Goal: Information Seeking & Learning: Check status

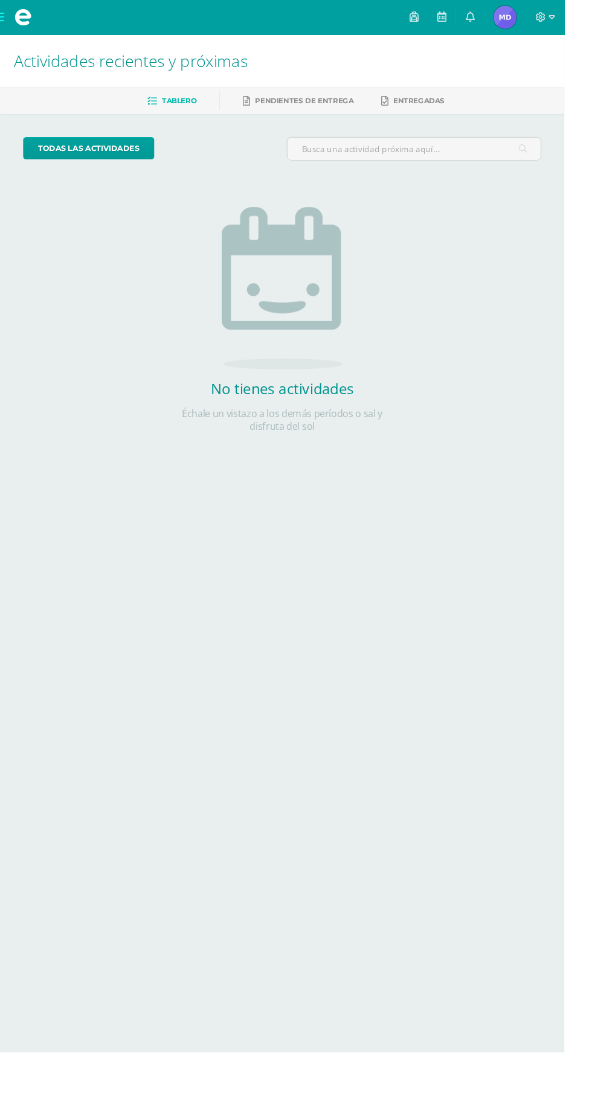
click at [497, 14] on icon at bounding box center [493, 17] width 10 height 11
click at [485, 492] on html "Mis cursos Archivos Cerrar panel Ciencias Sociales y Formación Ciudadana 4 Cuar…" at bounding box center [296, 246] width 592 height 492
click at [542, 17] on img at bounding box center [529, 18] width 24 height 24
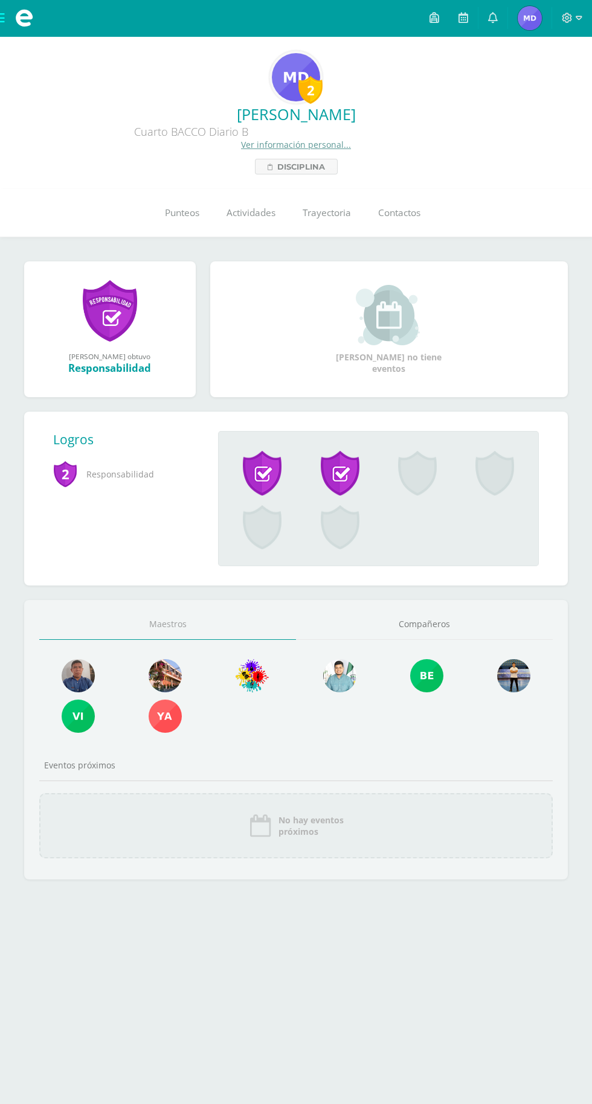
click at [167, 226] on link "Punteos" at bounding box center [182, 213] width 62 height 48
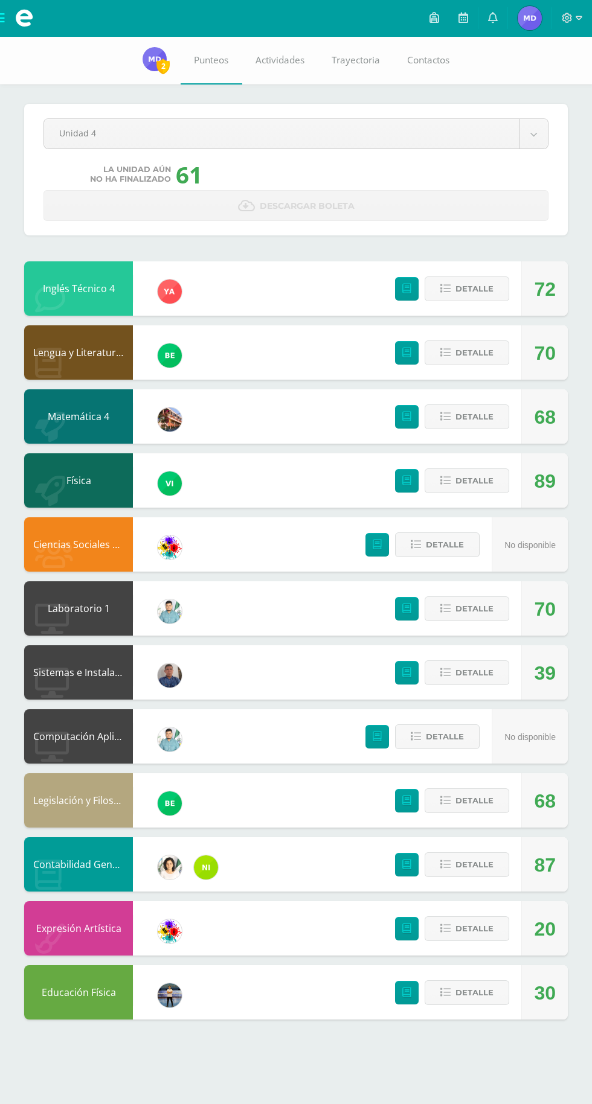
click at [110, 561] on div "Ciencias Sociales y Formación Ciudadana 4" at bounding box center [78, 544] width 109 height 54
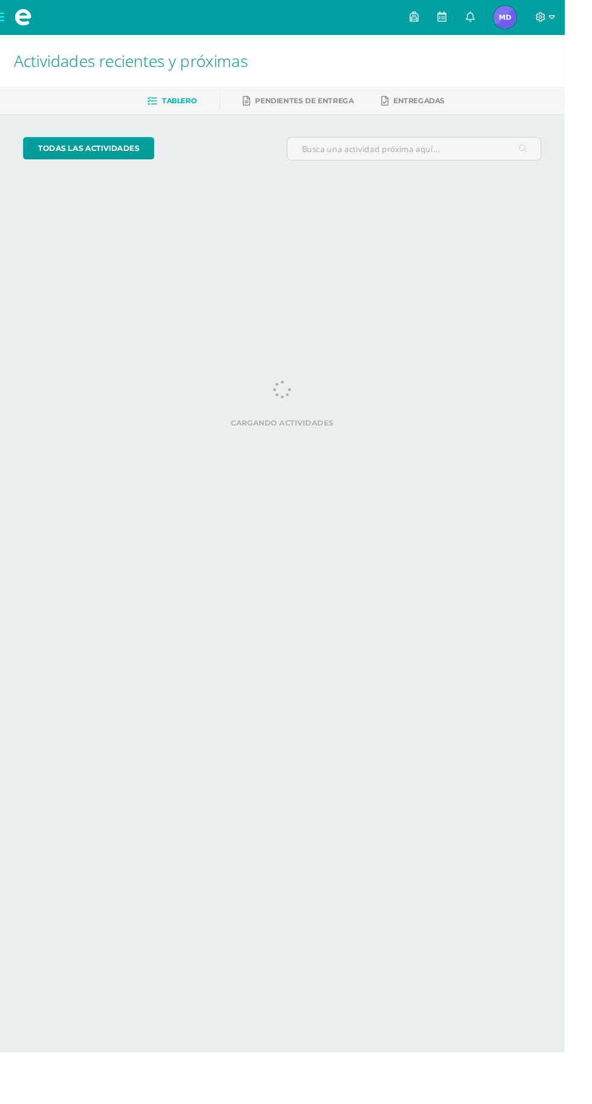
click at [542, 15] on img at bounding box center [529, 18] width 24 height 24
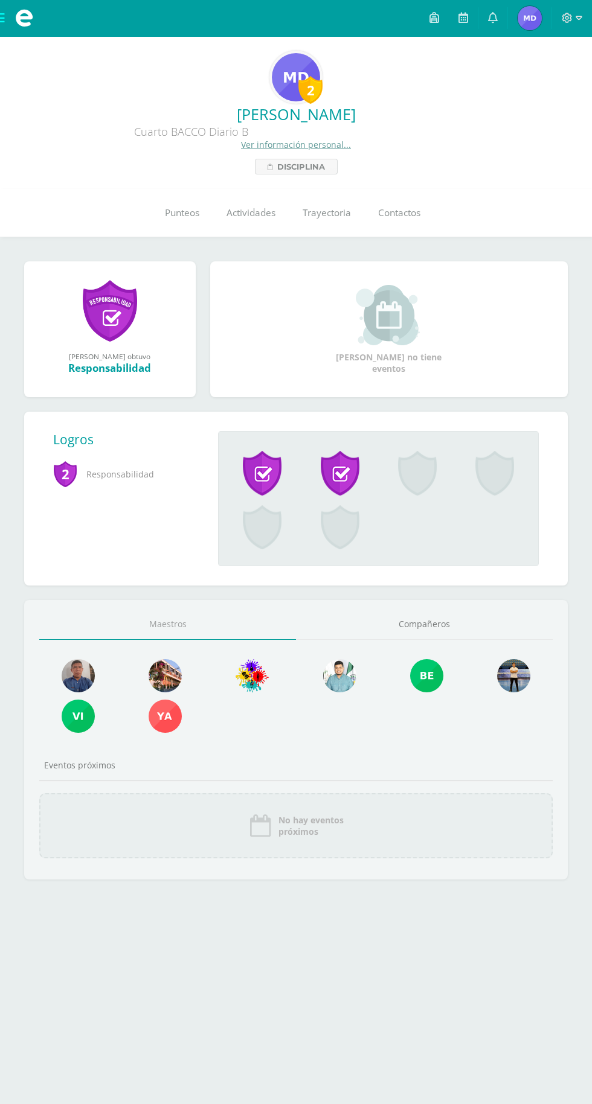
click at [163, 202] on link "Punteos" at bounding box center [182, 213] width 62 height 48
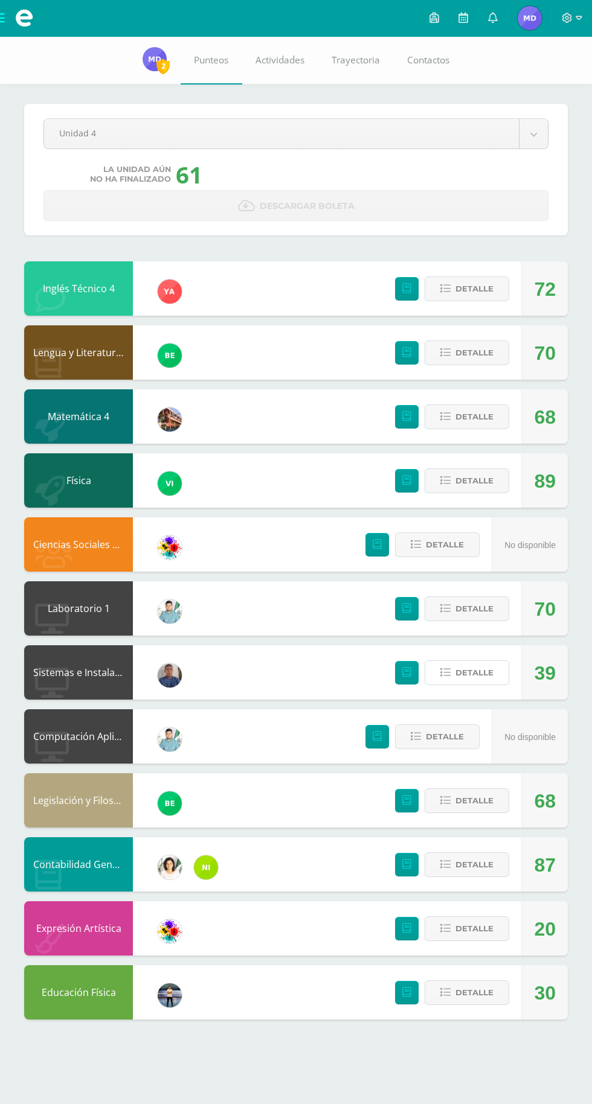
click at [487, 676] on span "Detalle" at bounding box center [474, 673] width 38 height 22
click at [148, 145] on body "Mis cursos Archivos Cerrar panel Ciencias Sociales y Formación Ciudadana 4 Cuar…" at bounding box center [296, 522] width 592 height 1044
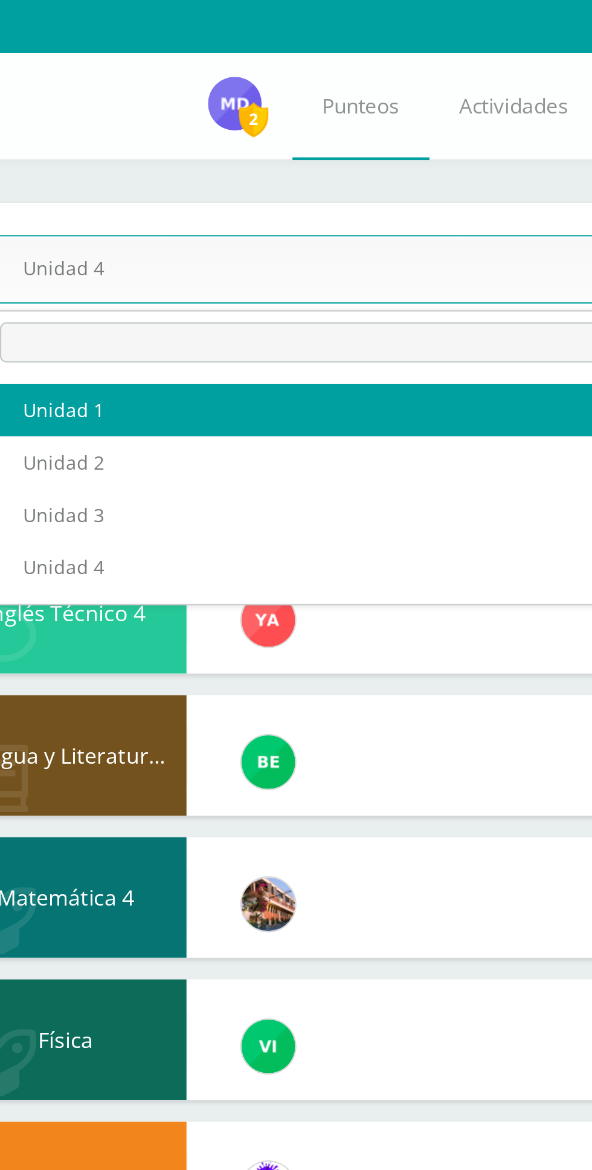
select select "Unidad 1"
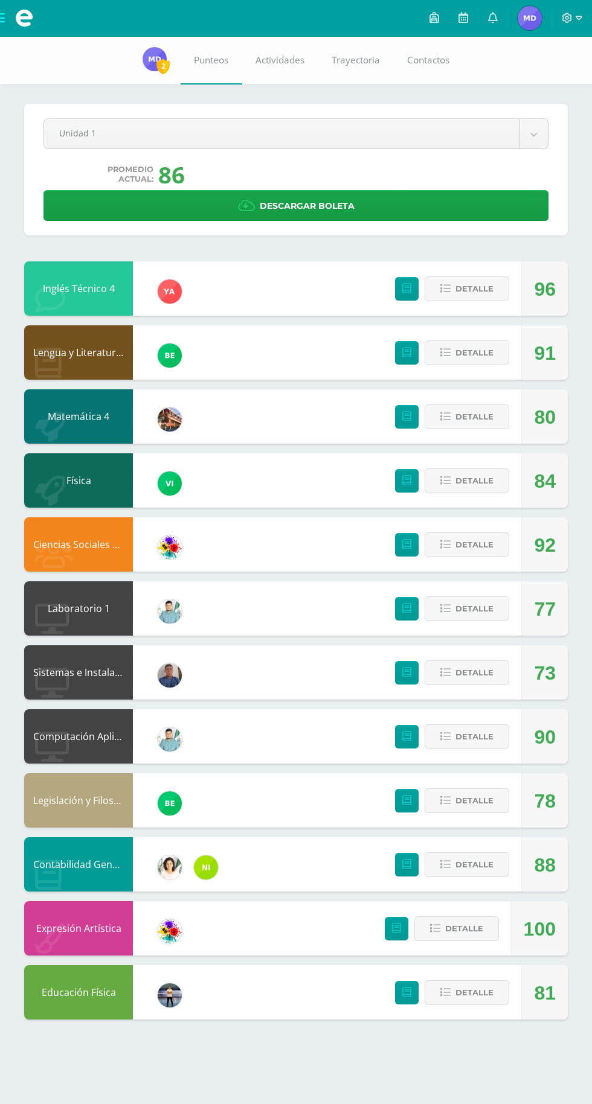
click at [95, 143] on body "Mis cursos Archivos Cerrar panel Ciencias Sociales y Formación Ciudadana 4 Cuar…" at bounding box center [296, 522] width 592 height 1044
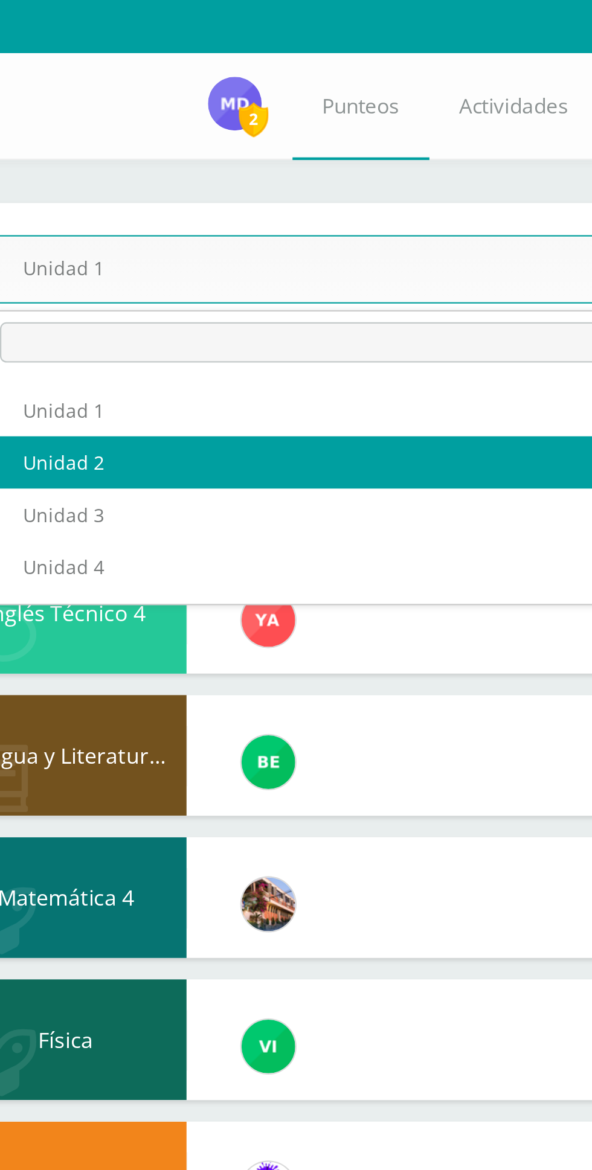
select select "Unidad 2"
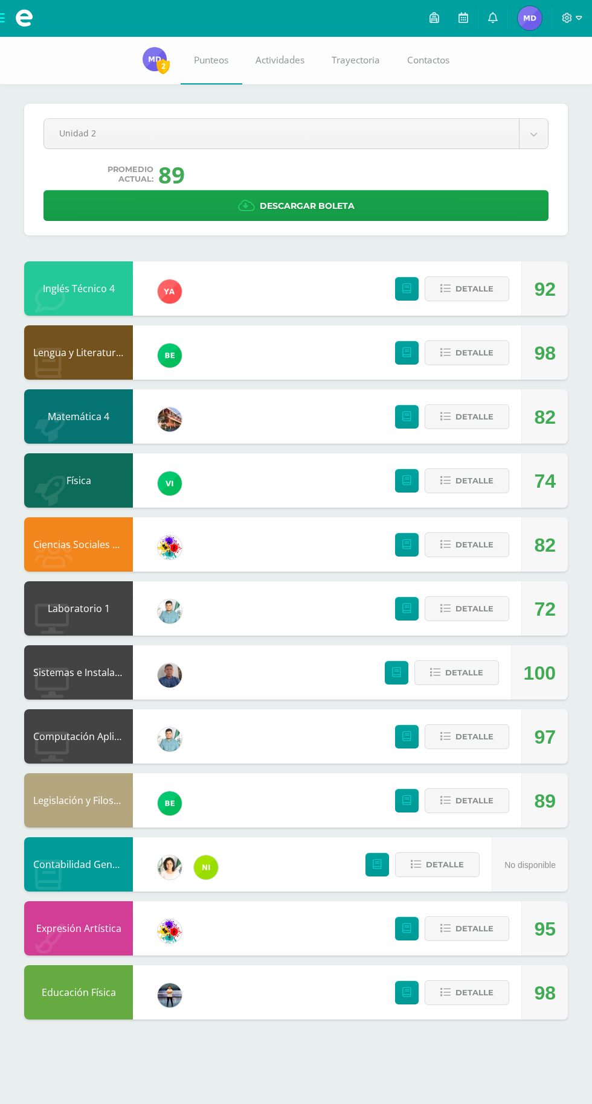
click at [103, 135] on body "Mis cursos Archivos Cerrar panel Ciencias Sociales y Formación Ciudadana 4 Cuar…" at bounding box center [296, 522] width 592 height 1044
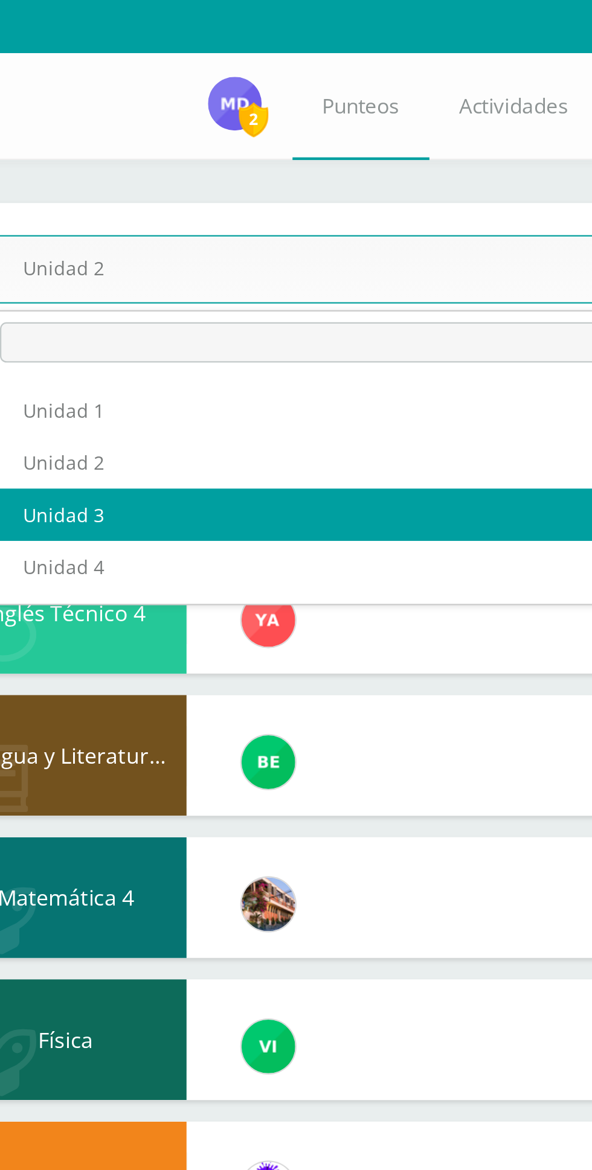
select select "Unidad 3"
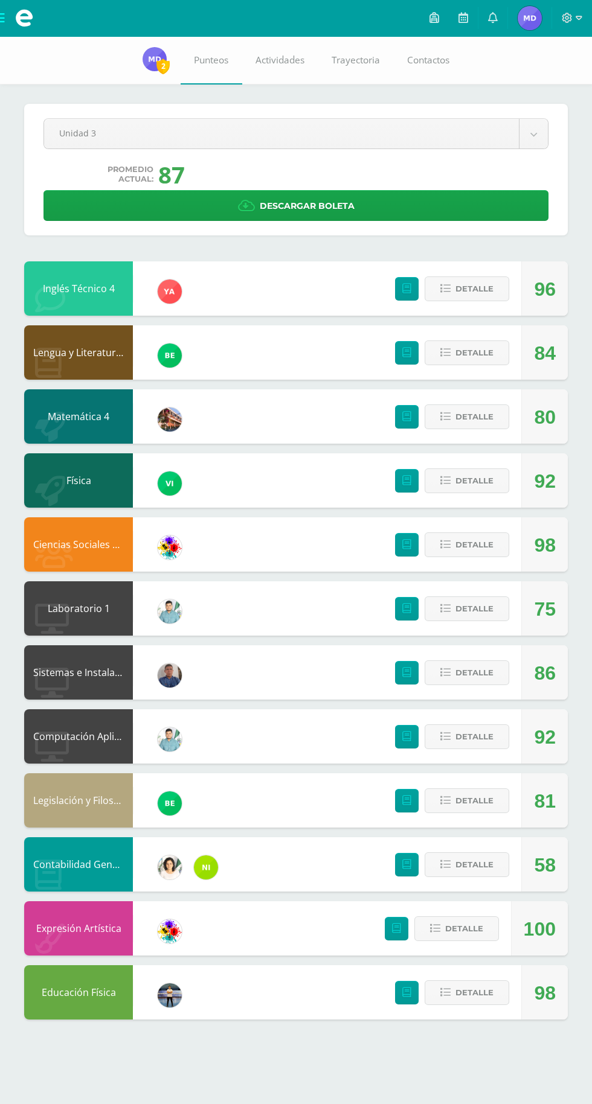
click at [120, 98] on div "Pendiente Unidad 3 Unidad 1 Unidad 2 Unidad 3 Unidad 4 Promedio actual: 87 Desc…" at bounding box center [296, 540] width 592 height 1008
click at [95, 134] on body "Mis cursos Archivos Cerrar panel Ciencias Sociales y Formación Ciudadana 4 Cuar…" at bounding box center [296, 522] width 592 height 1044
click at [136, 139] on body "Mis cursos Archivos Cerrar panel Ciencias Sociales y Formación Ciudadana 4 Cuar…" at bounding box center [296, 522] width 592 height 1044
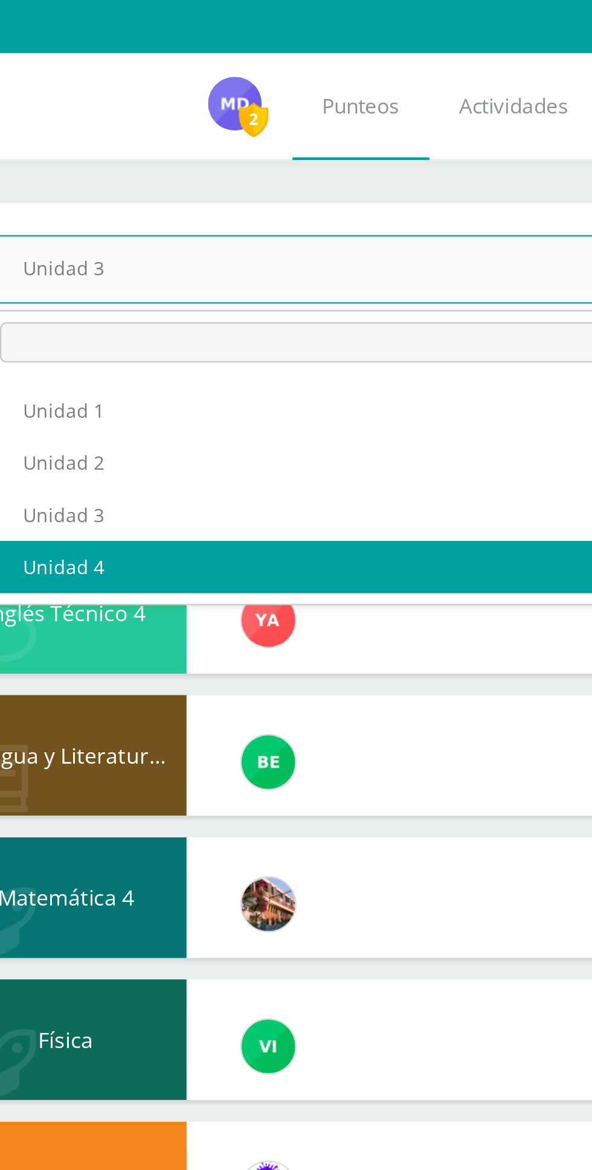
select select "Unidad 4"
